Goal: Contribute content: Contribute content

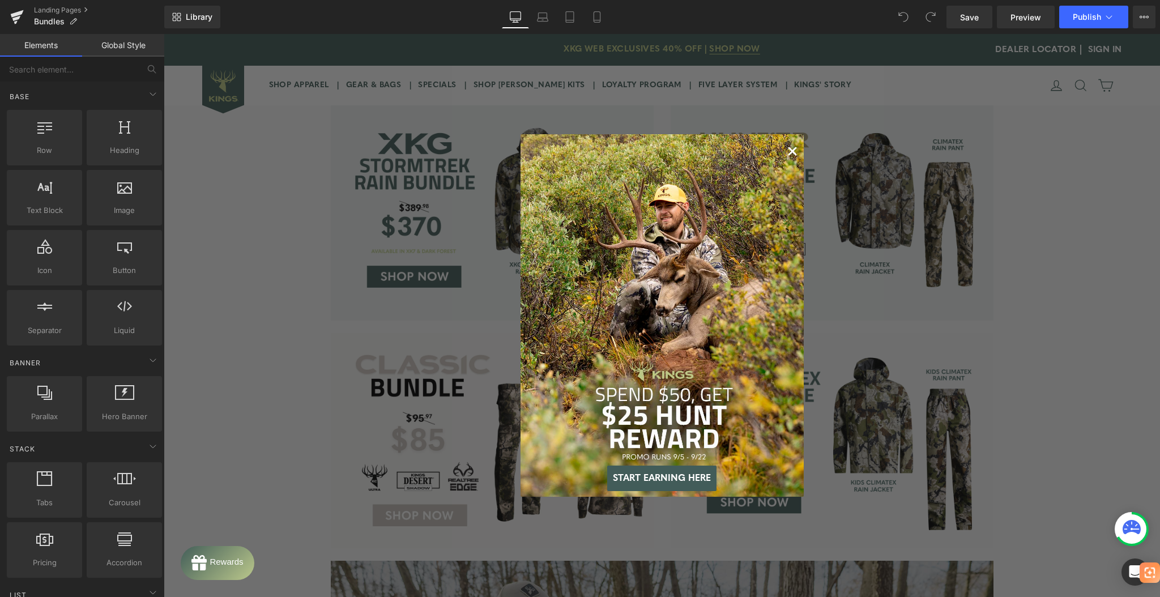
click at [784, 151] on circle "Close dialog" at bounding box center [792, 151] width 16 height 16
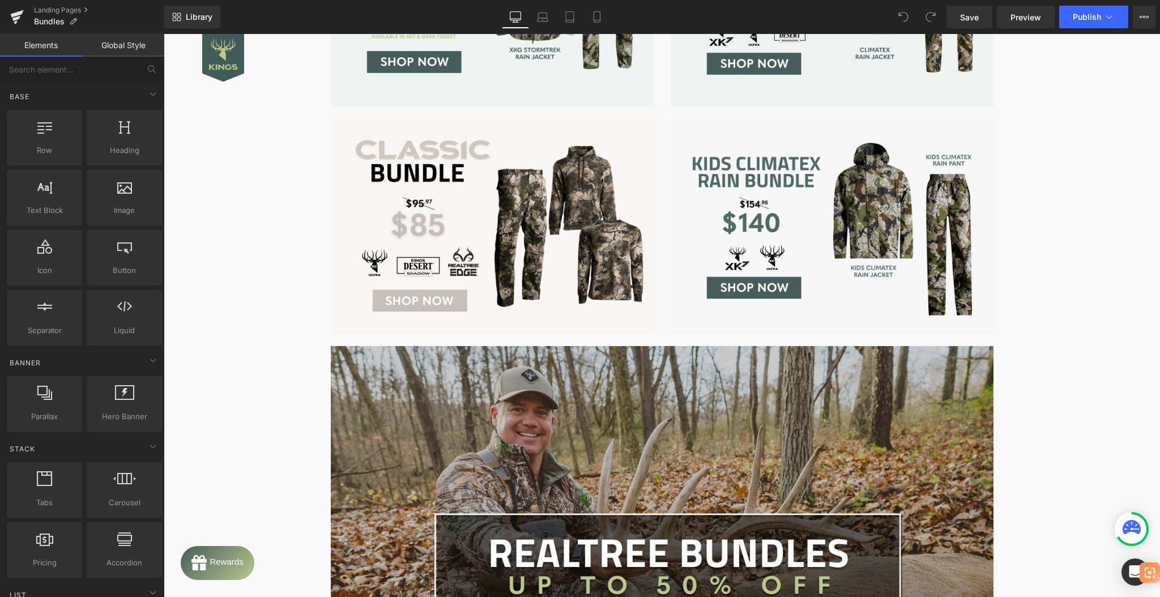
scroll to position [227, 0]
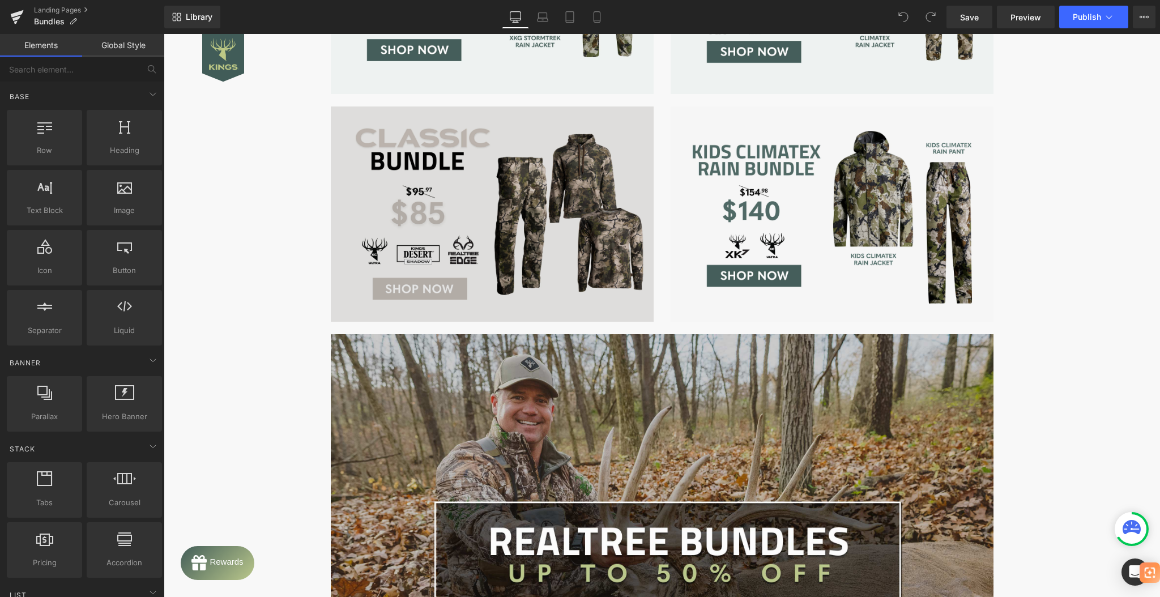
click at [483, 208] on div "Image" at bounding box center [492, 213] width 323 height 215
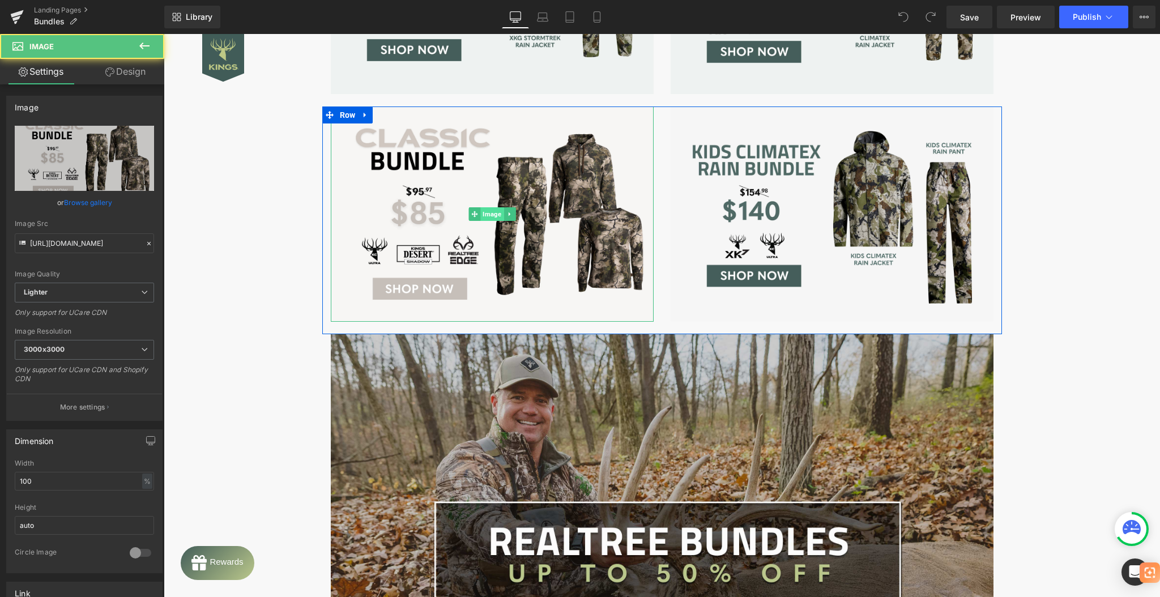
click at [487, 208] on span "Image" at bounding box center [491, 214] width 23 height 14
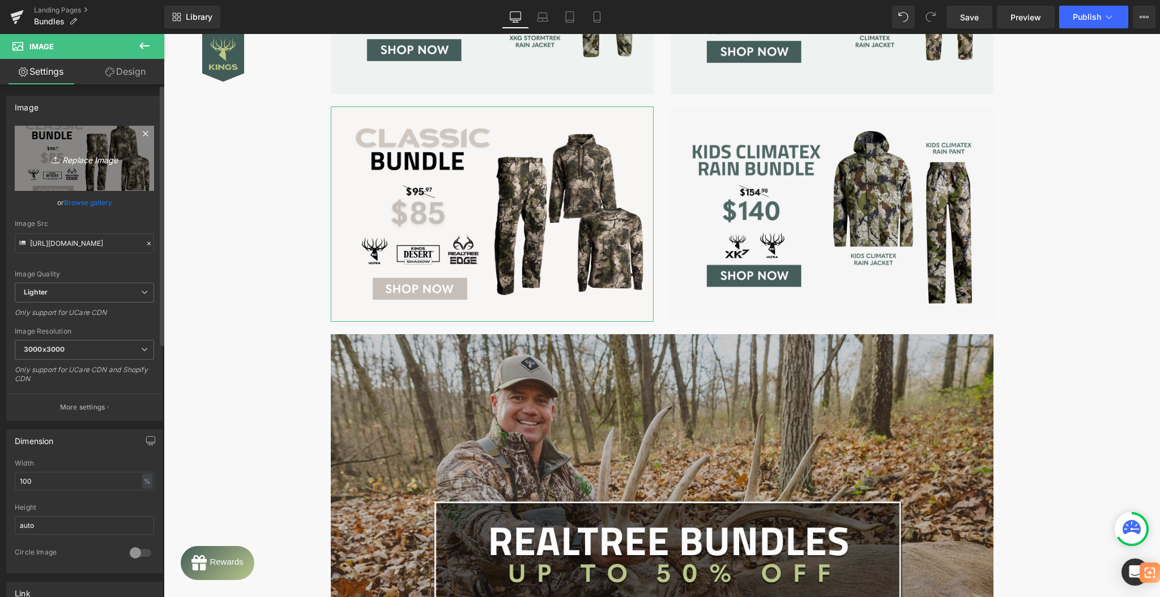
click at [100, 156] on icon "Replace Image" at bounding box center [84, 158] width 91 height 14
type input "C:\fakepath\Classic-Bundle-new.png"
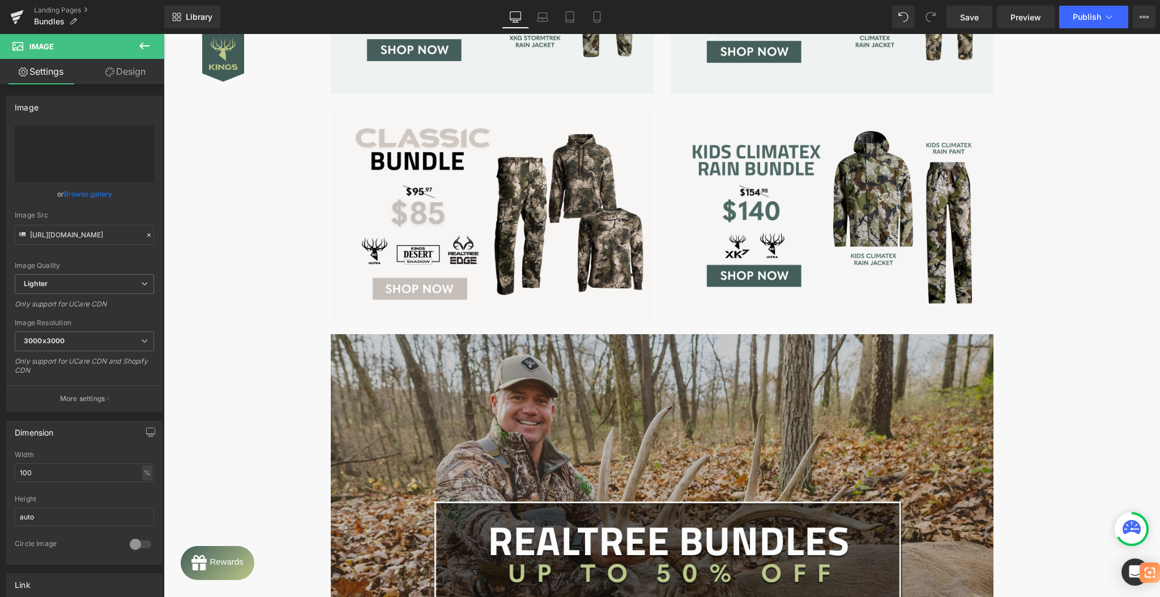
type input "[URL][DOMAIN_NAME]"
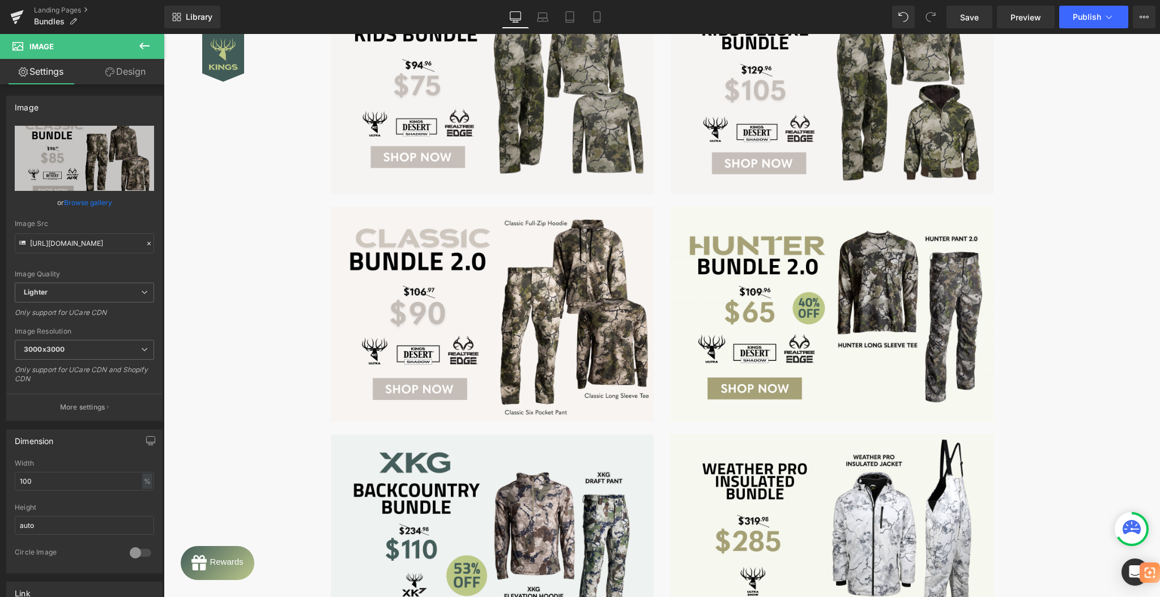
scroll to position [1283, 0]
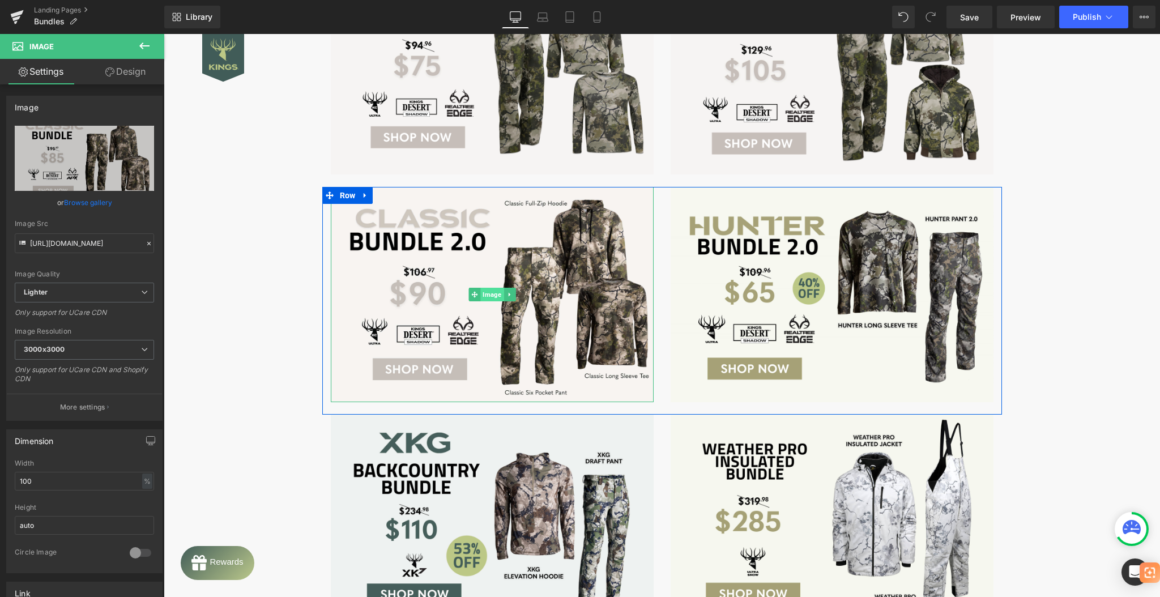
click at [480, 297] on span "Image" at bounding box center [491, 295] width 23 height 14
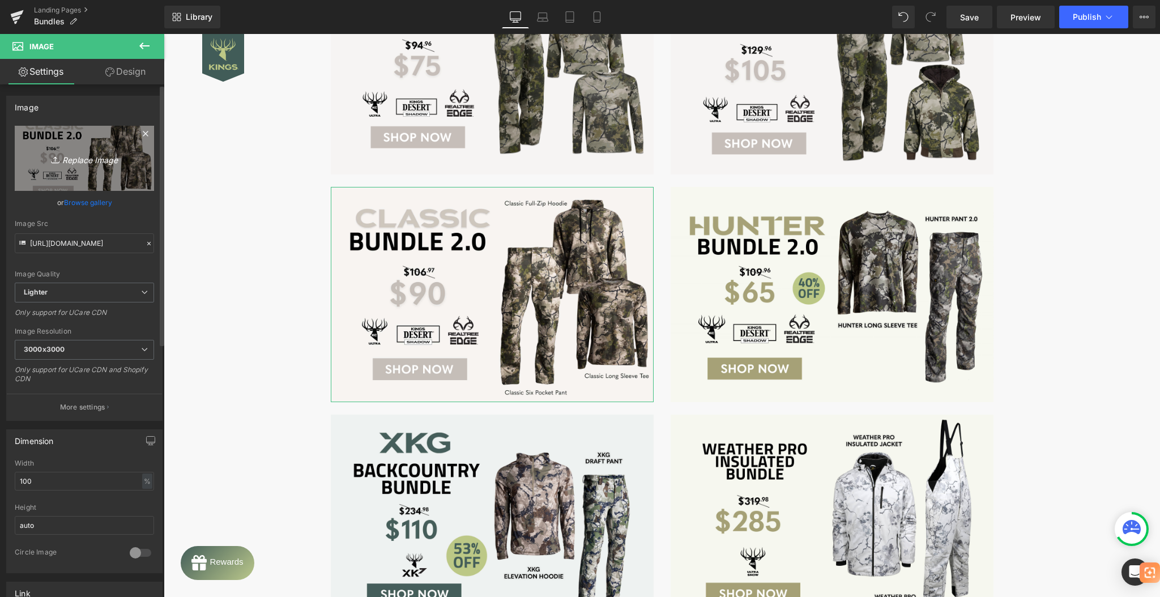
click at [84, 162] on icon "Replace Image" at bounding box center [84, 158] width 91 height 14
type input "C:\fakepath\Classic-Bundle-2-new.png"
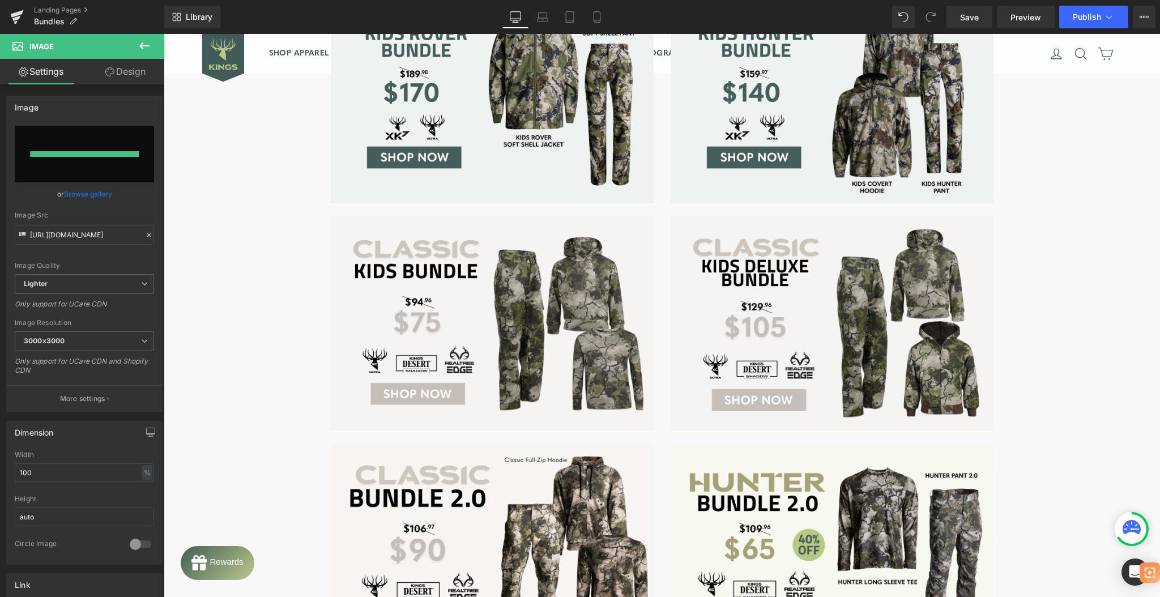
type input "[URL][DOMAIN_NAME]"
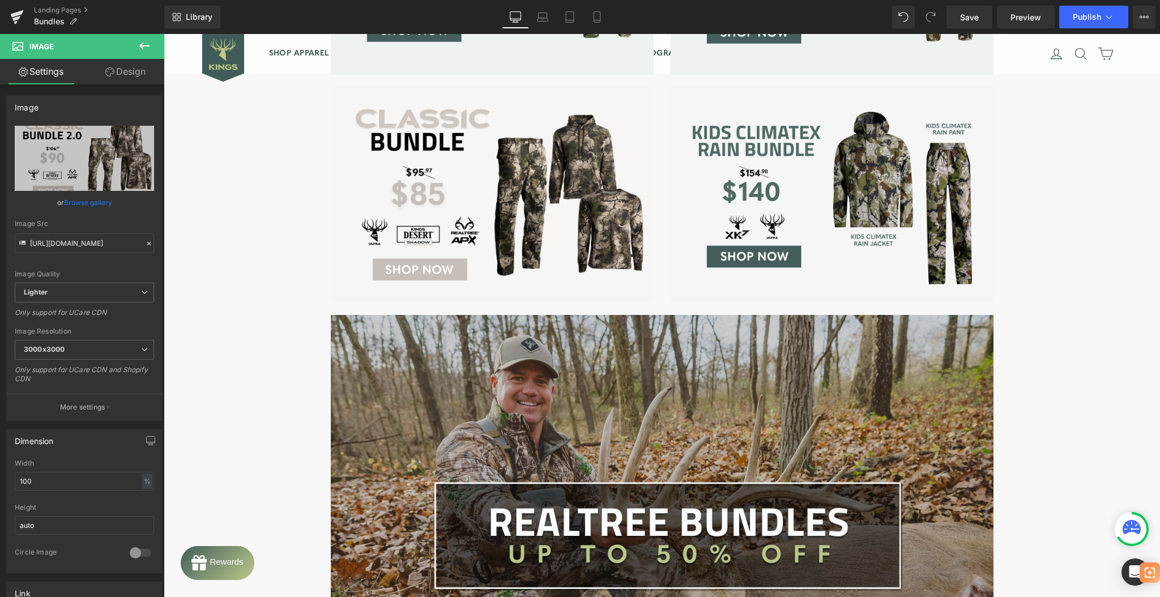
scroll to position [75, 0]
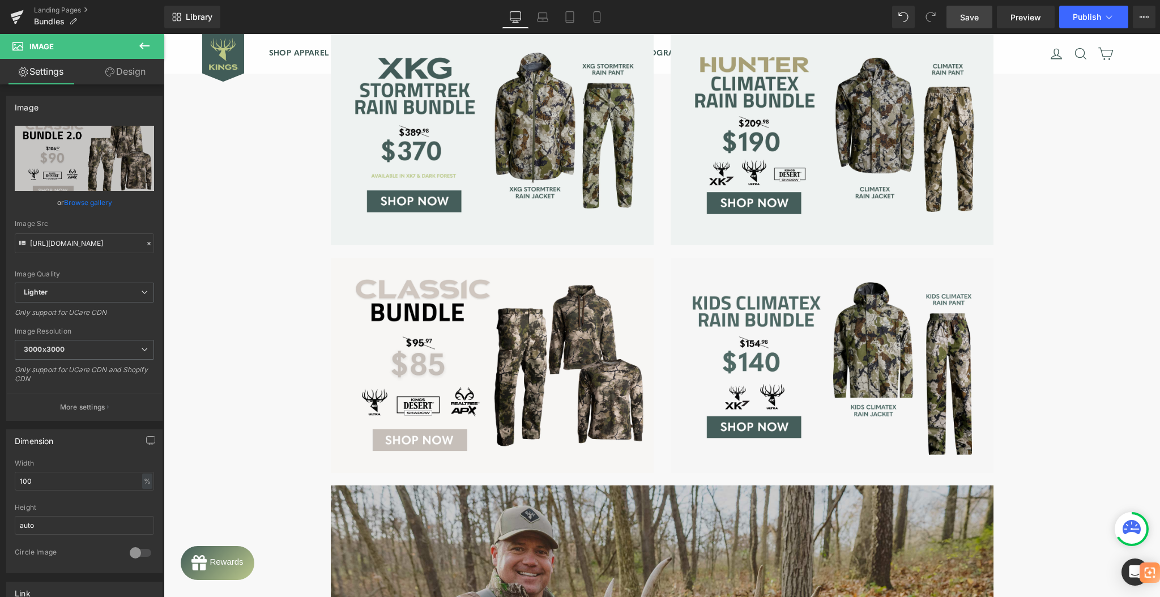
click at [966, 18] on span "Save" at bounding box center [969, 17] width 19 height 12
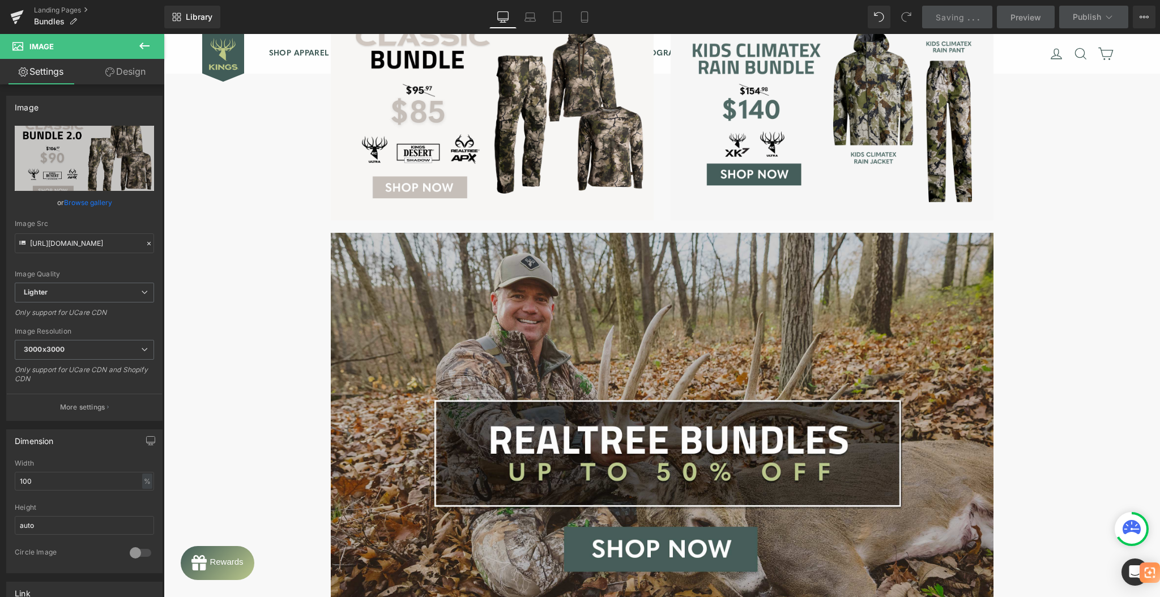
scroll to position [302, 0]
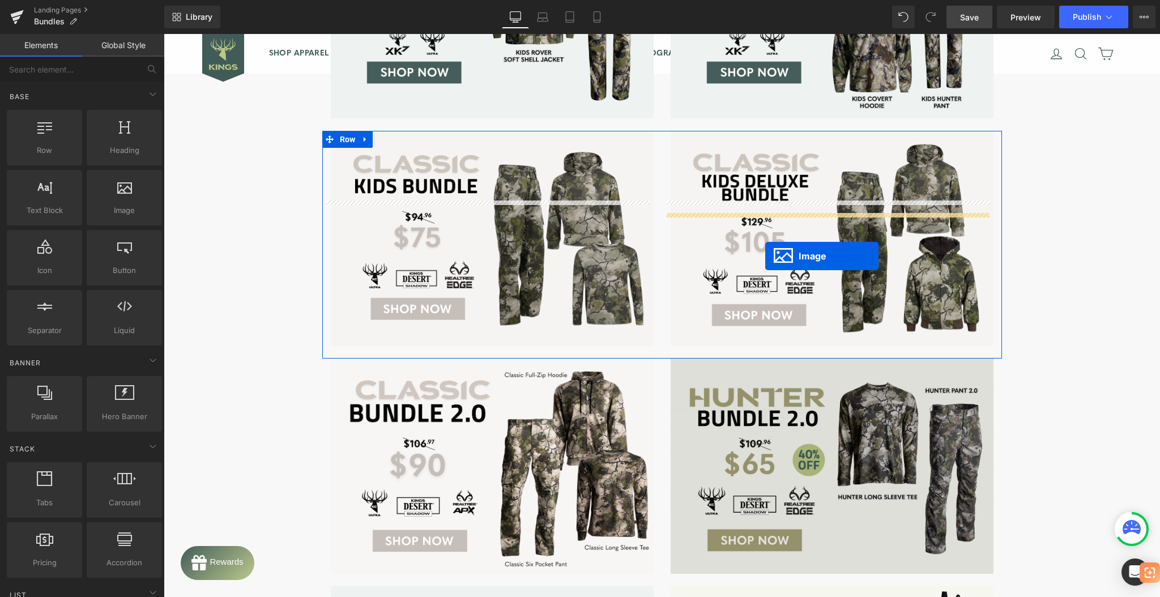
scroll to position [1133, 0]
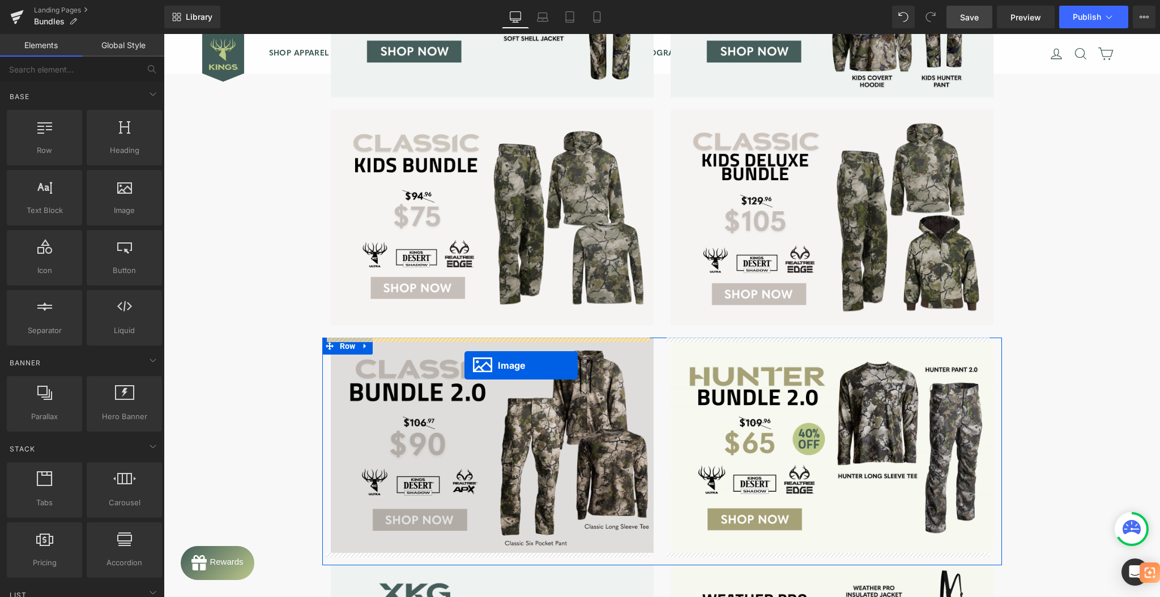
drag, startPoint x: 805, startPoint y: 136, endPoint x: 464, endPoint y: 365, distance: 410.9
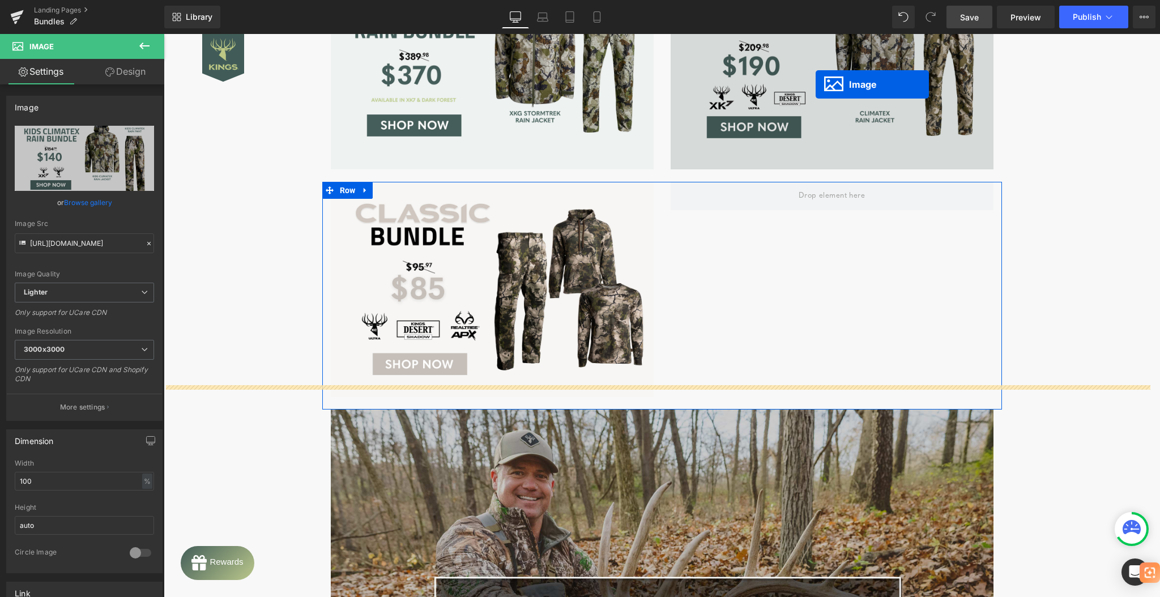
scroll to position [151, 0]
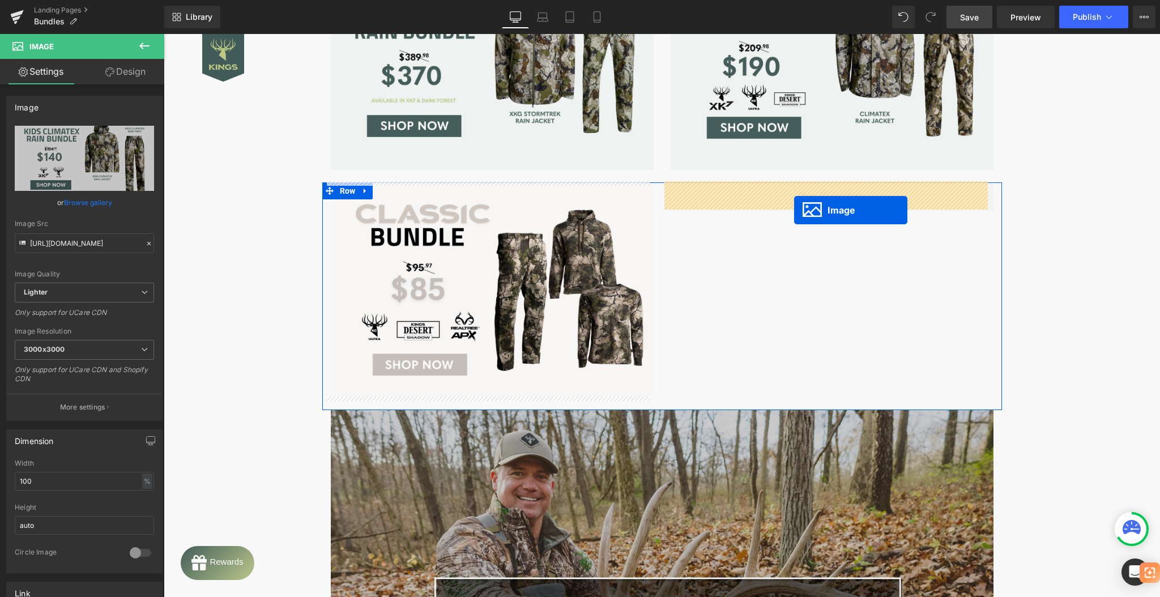
drag, startPoint x: 469, startPoint y: 357, endPoint x: 794, endPoint y: 211, distance: 355.9
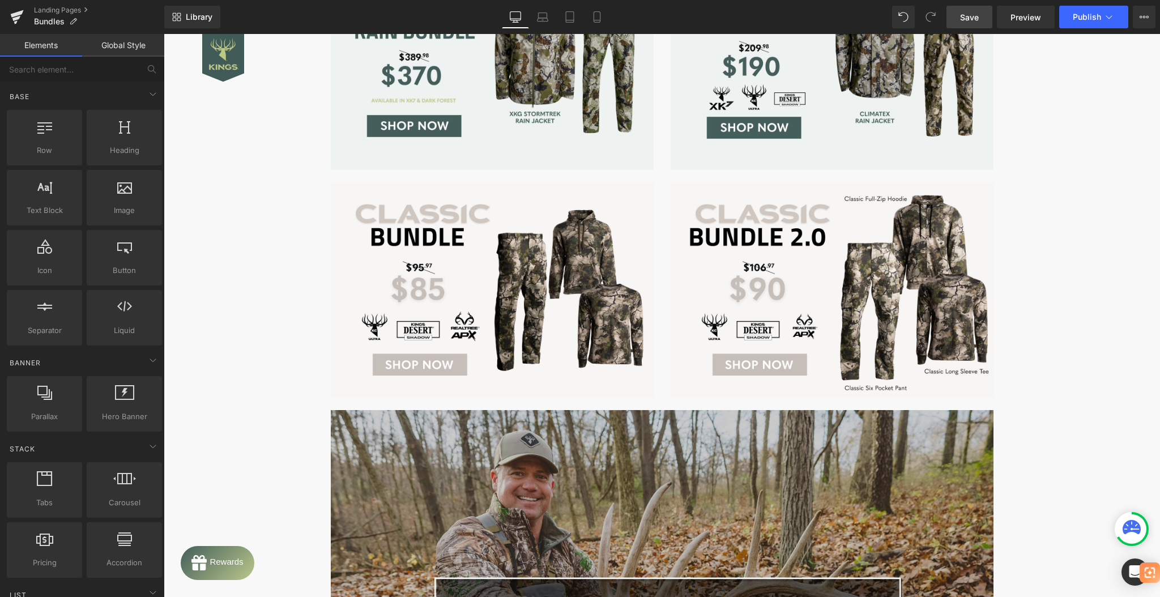
click at [977, 16] on span "Save" at bounding box center [969, 17] width 19 height 12
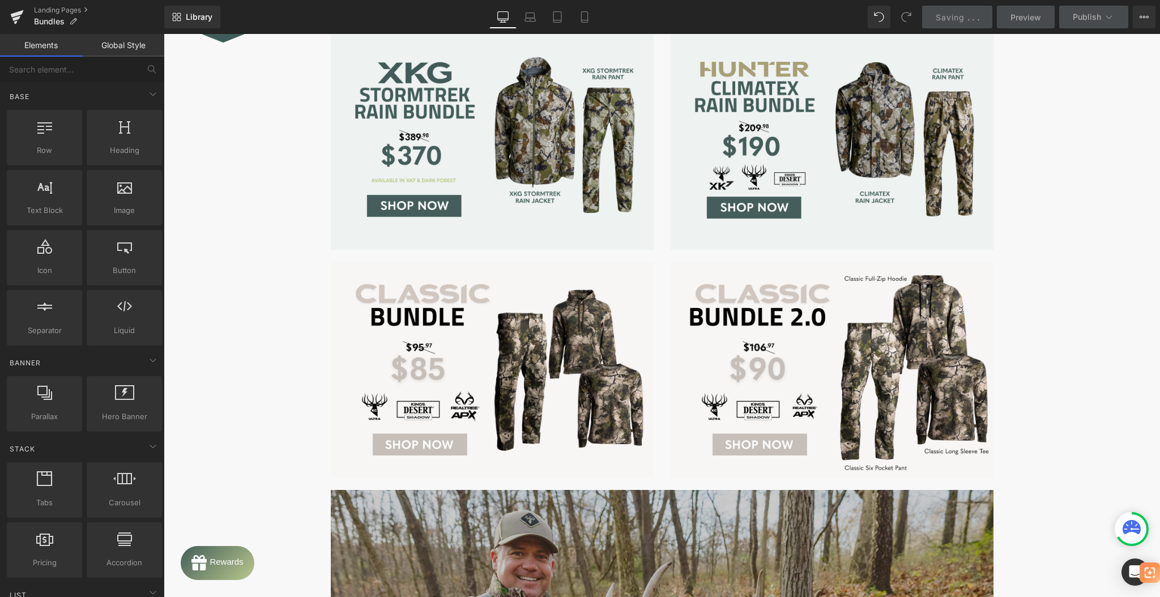
scroll to position [0, 0]
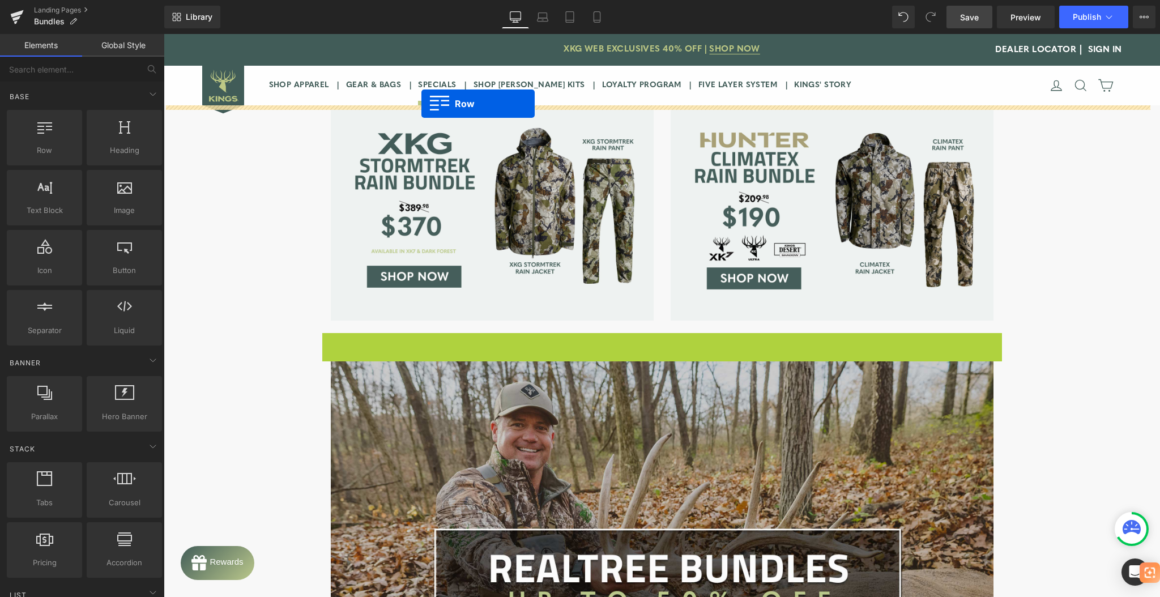
drag, startPoint x: 321, startPoint y: 338, endPoint x: 421, endPoint y: 104, distance: 255.0
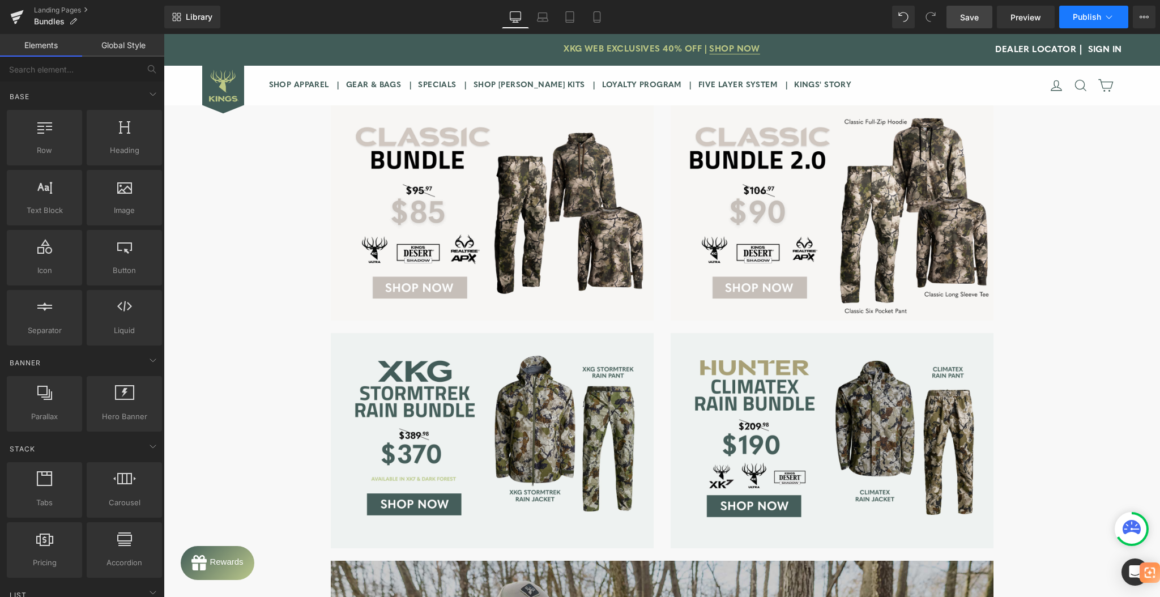
click at [1101, 14] on button "Publish" at bounding box center [1093, 17] width 69 height 23
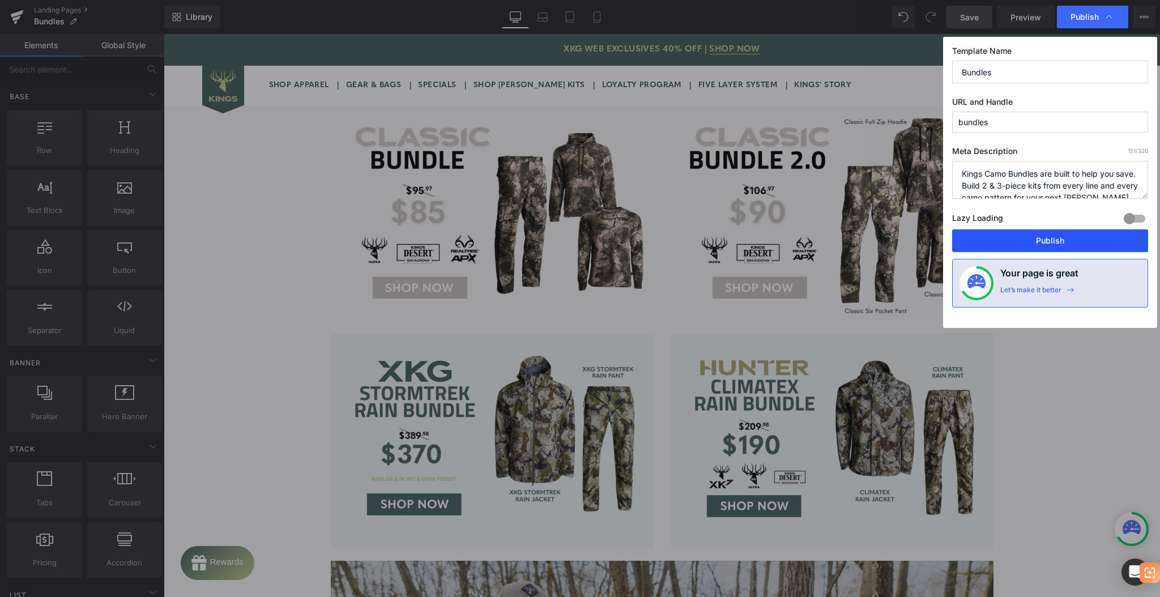
click at [1091, 244] on button "Publish" at bounding box center [1050, 240] width 196 height 23
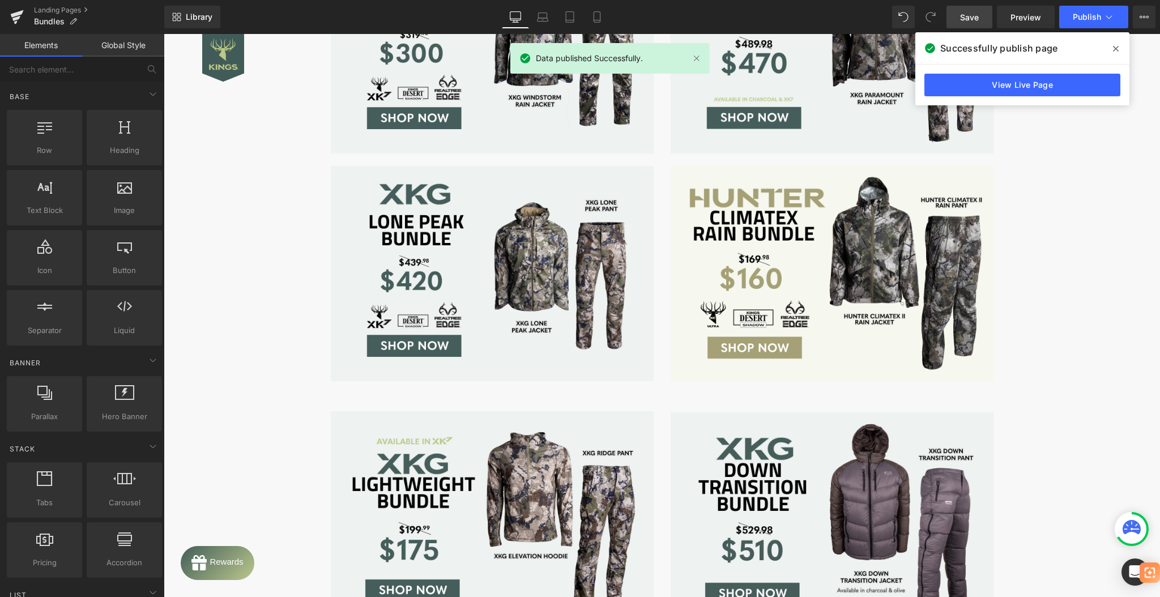
scroll to position [2492, 0]
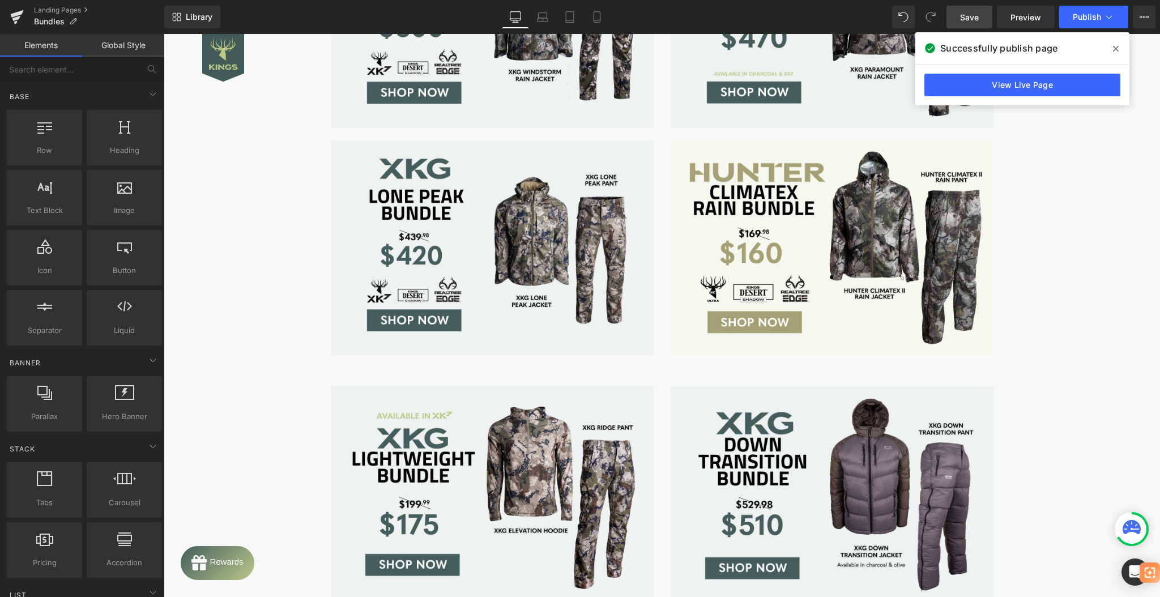
click at [1116, 50] on icon at bounding box center [1116, 48] width 6 height 9
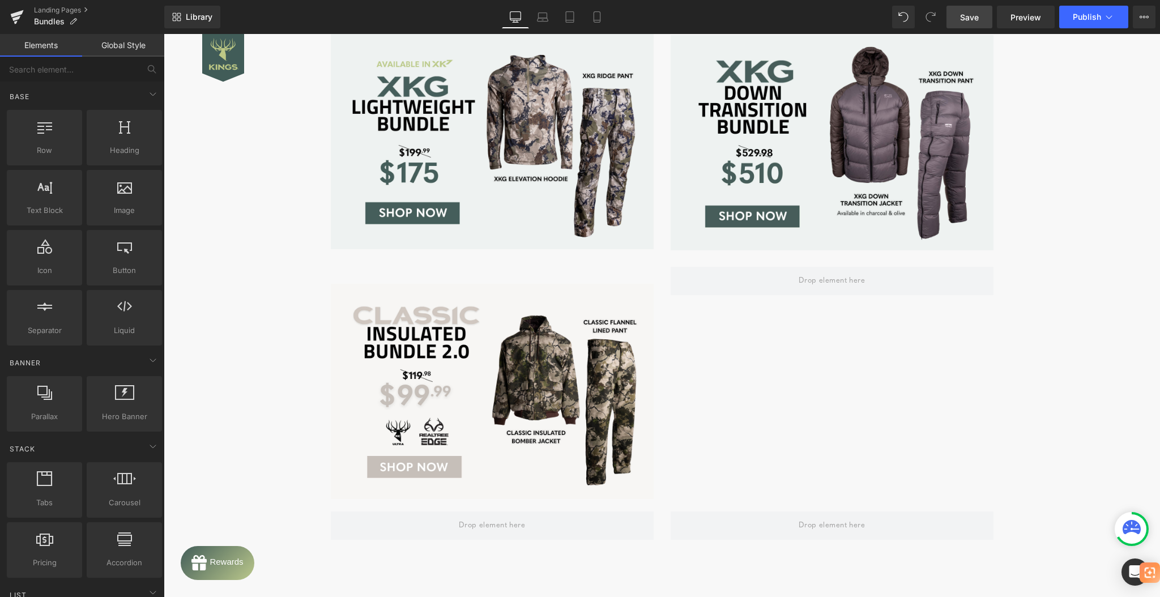
scroll to position [2869, 0]
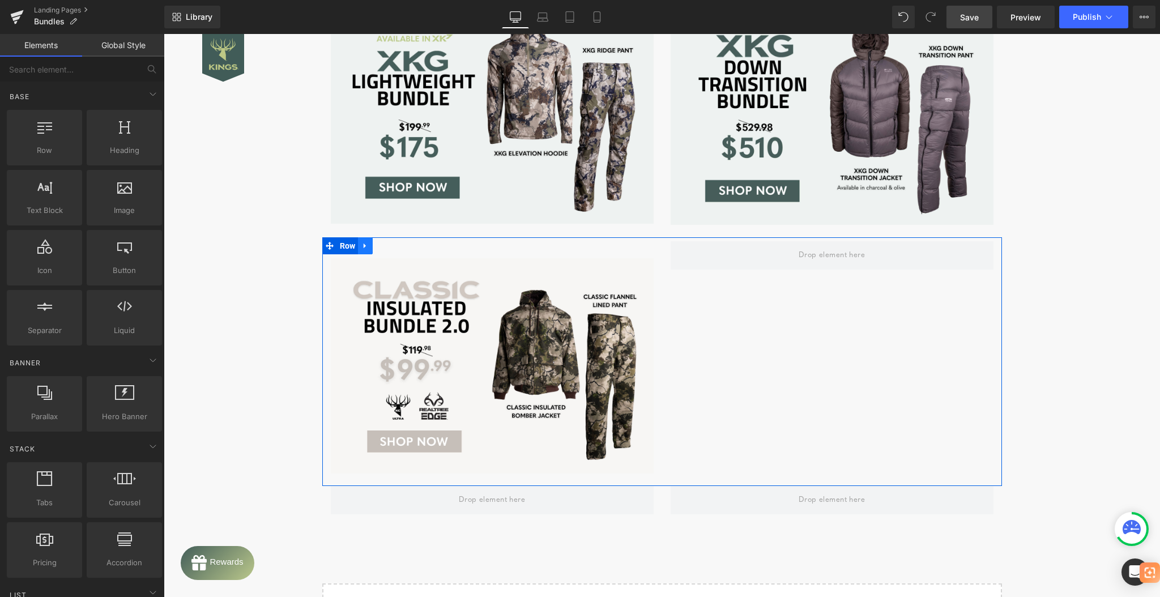
click at [361, 244] on icon at bounding box center [365, 246] width 8 height 8
click at [391, 246] on icon at bounding box center [395, 246] width 8 height 8
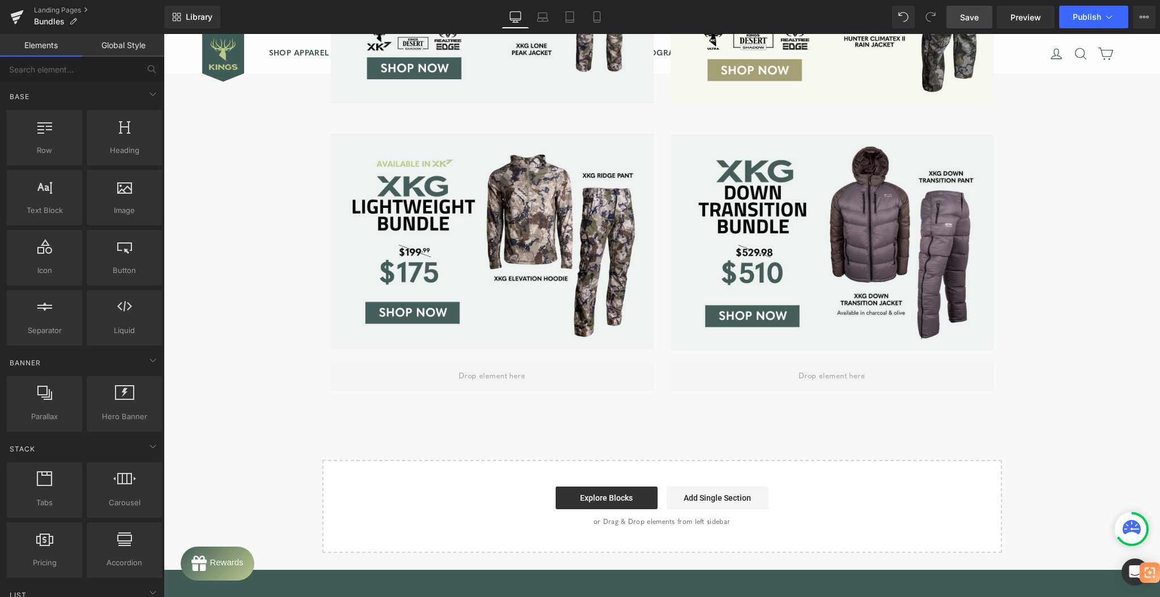
scroll to position [2718, 0]
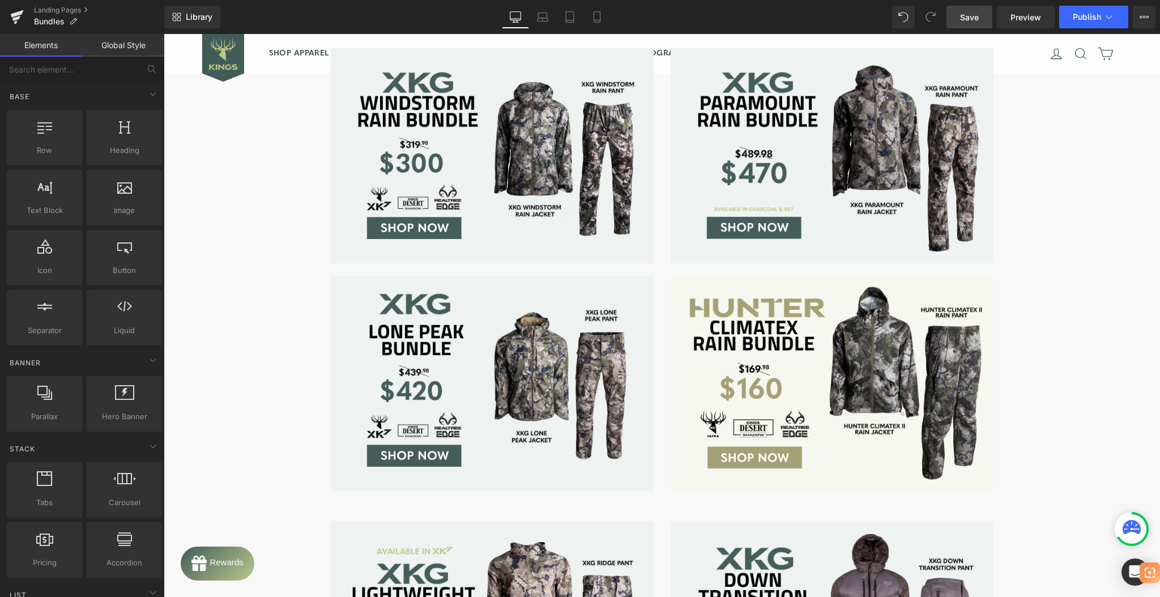
scroll to position [2341, 0]
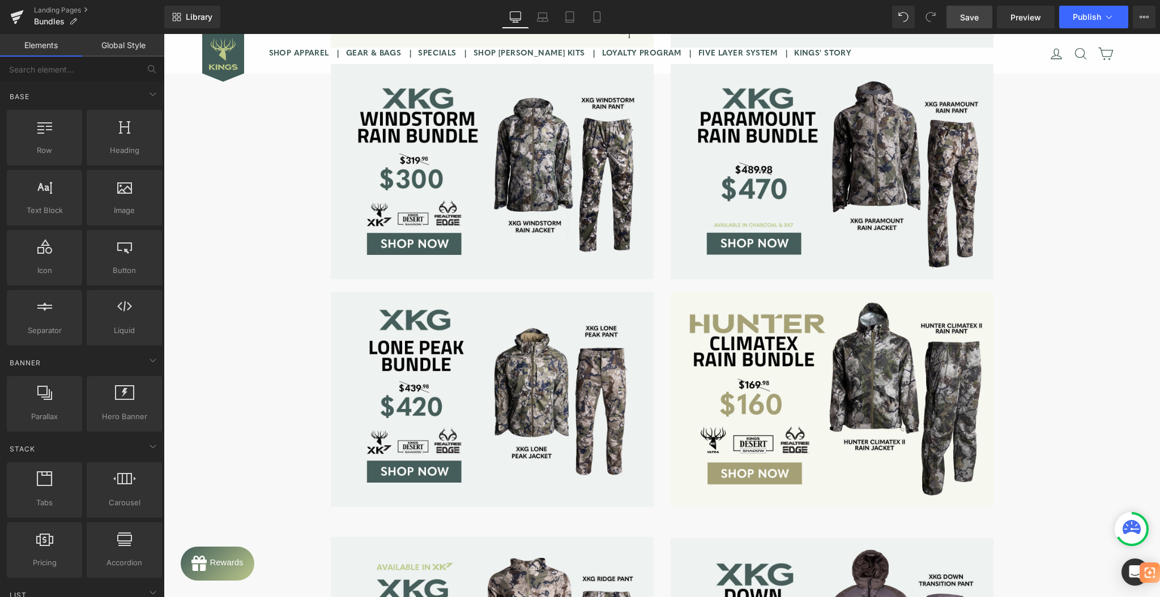
click at [1086, 17] on span "Publish" at bounding box center [1087, 16] width 28 height 9
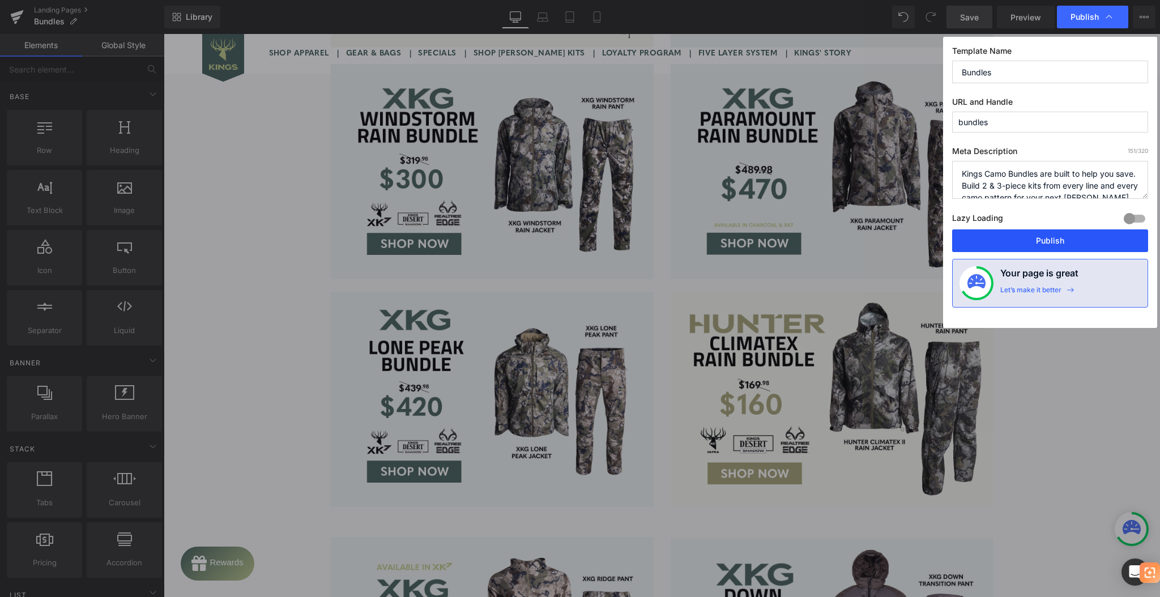
click at [1051, 247] on button "Publish" at bounding box center [1050, 240] width 196 height 23
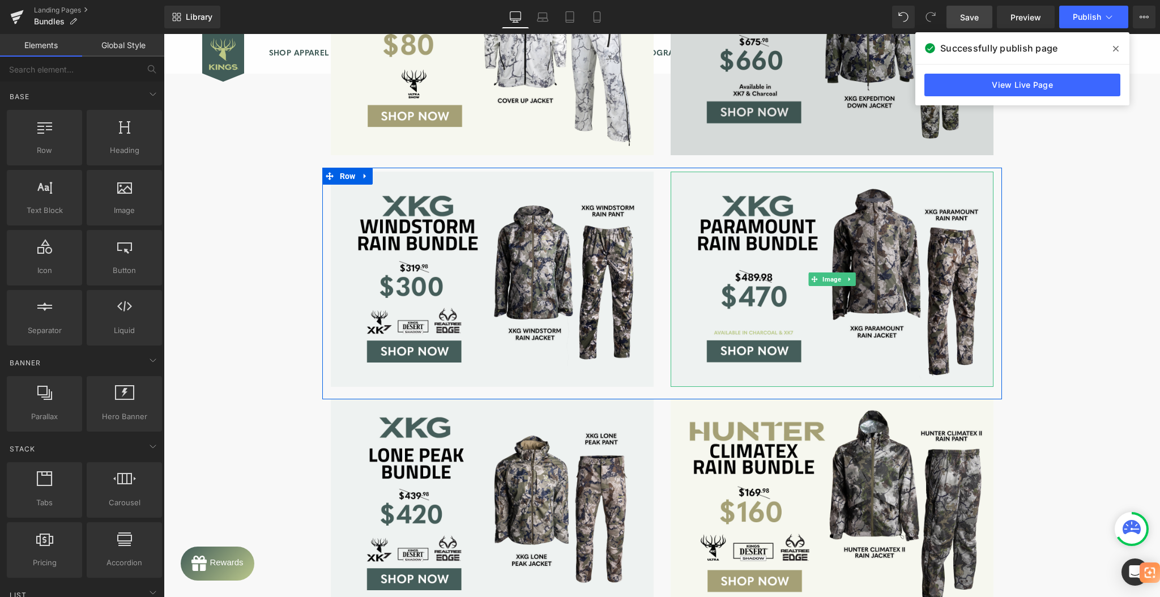
scroll to position [2114, 0]
